Goal: Task Accomplishment & Management: Use online tool/utility

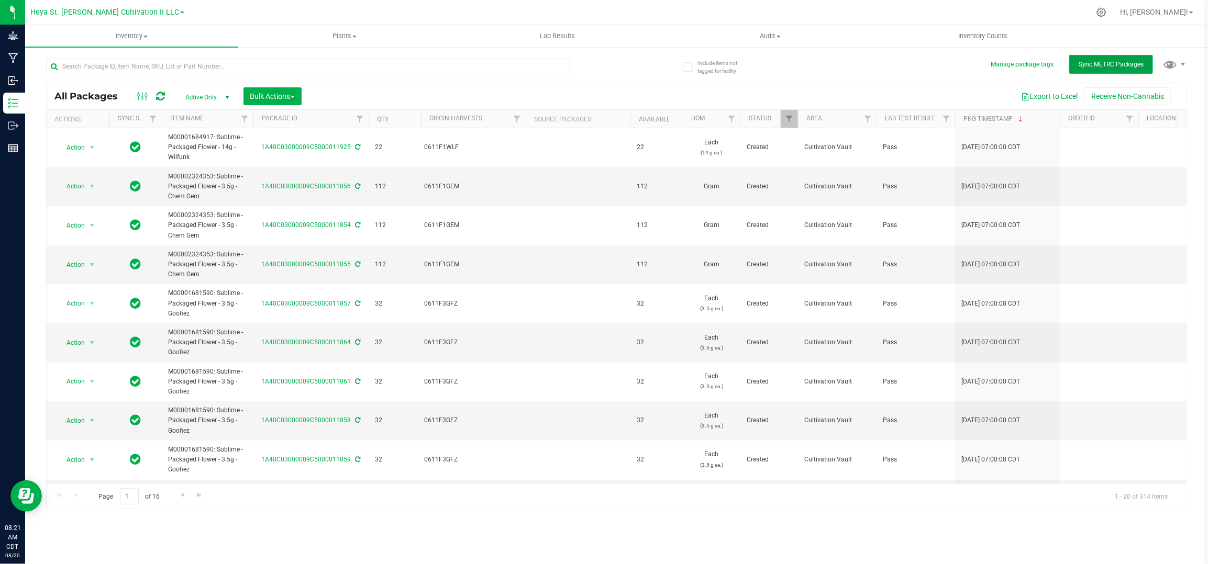
click at [1121, 68] on button "Sync METRC Packages" at bounding box center [1111, 64] width 84 height 19
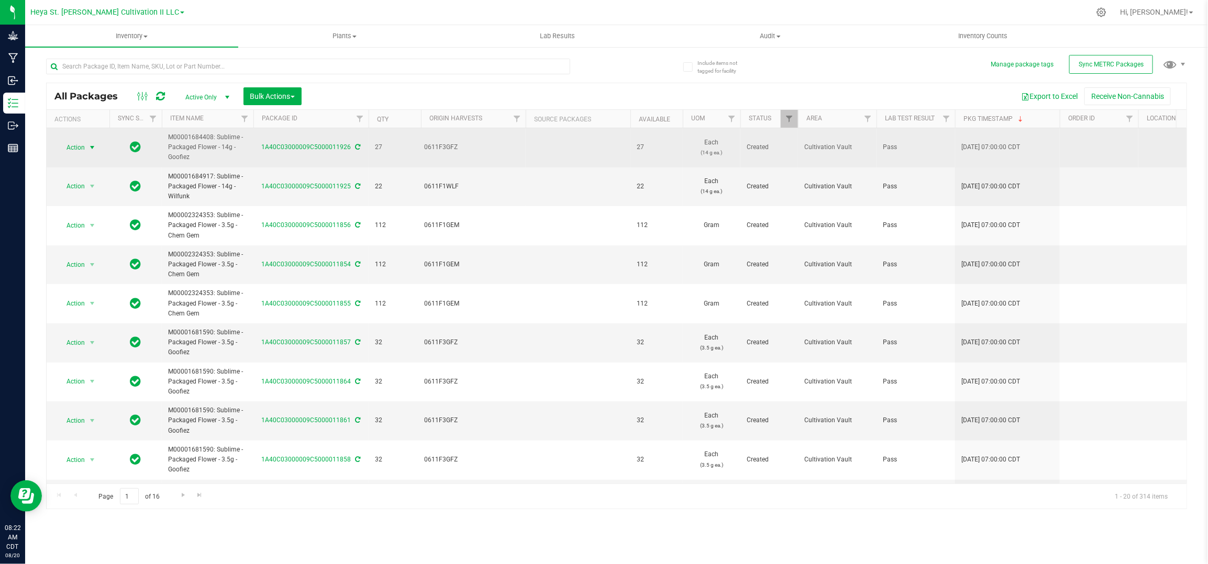
click at [77, 149] on span "Action" at bounding box center [71, 147] width 28 height 15
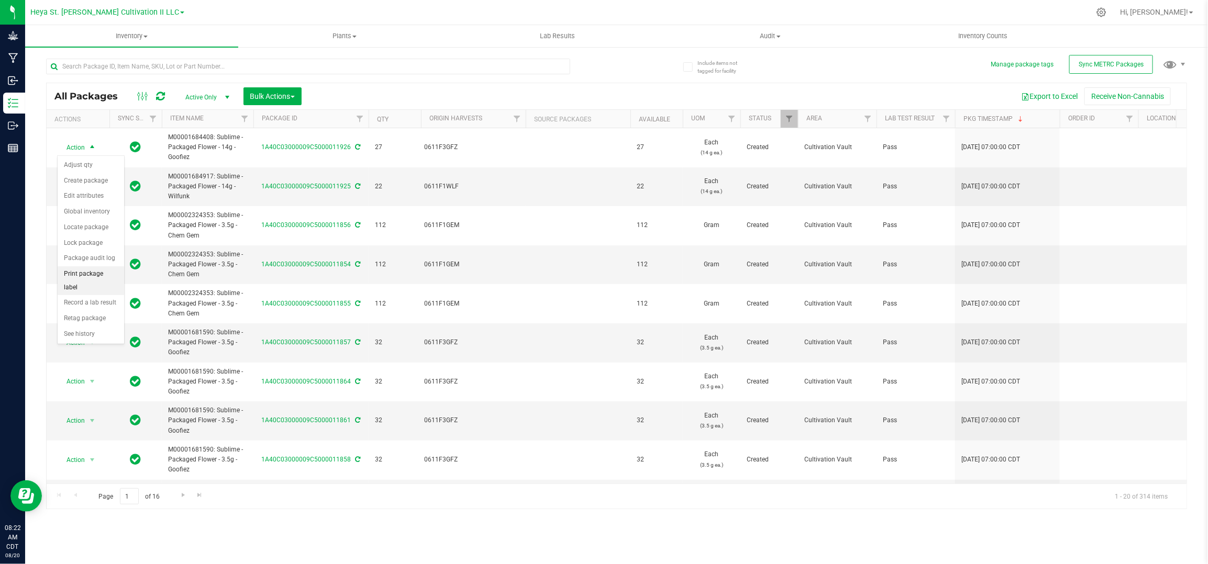
click at [76, 274] on li "Print package label" at bounding box center [91, 281] width 66 height 29
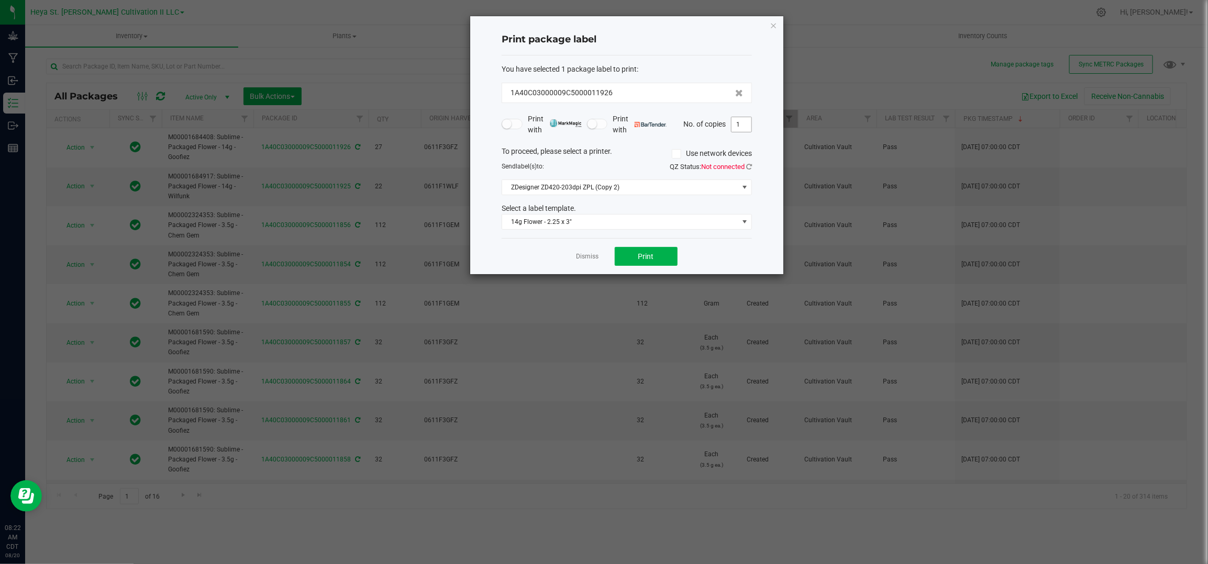
click at [748, 124] on input "1" at bounding box center [741, 124] width 20 height 15
type input "27"
click at [748, 167] on icon at bounding box center [749, 166] width 6 height 7
click at [629, 256] on button "Print" at bounding box center [646, 256] width 63 height 19
drag, startPoint x: 583, startPoint y: 259, endPoint x: 132, endPoint y: 8, distance: 515.9
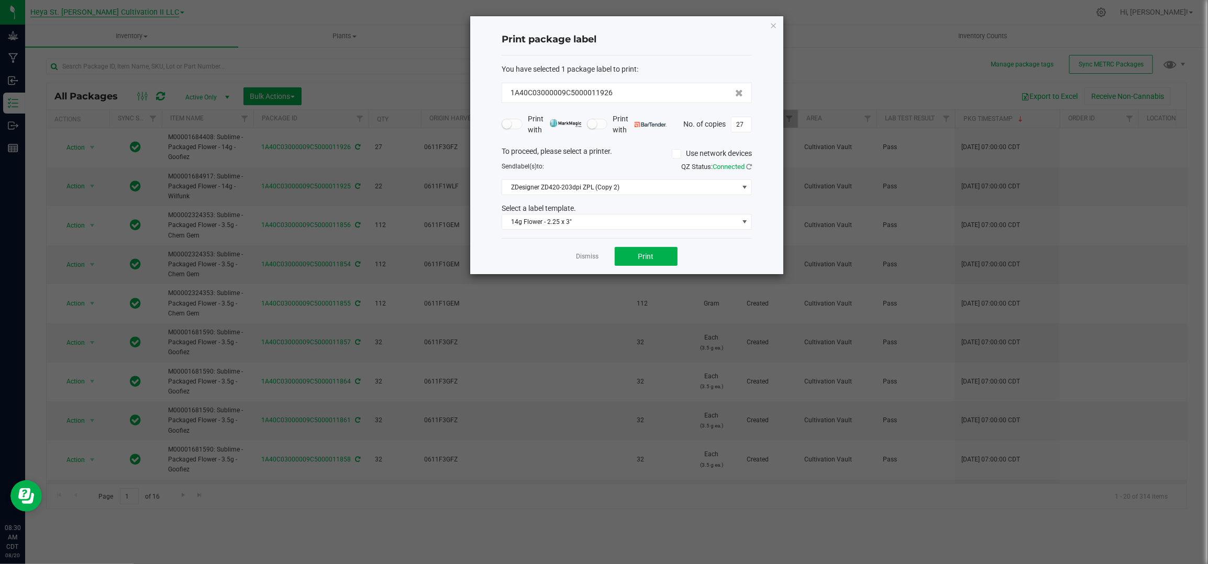
click at [583, 259] on link "Dismiss" at bounding box center [588, 256] width 23 height 9
